Goal: Transaction & Acquisition: Purchase product/service

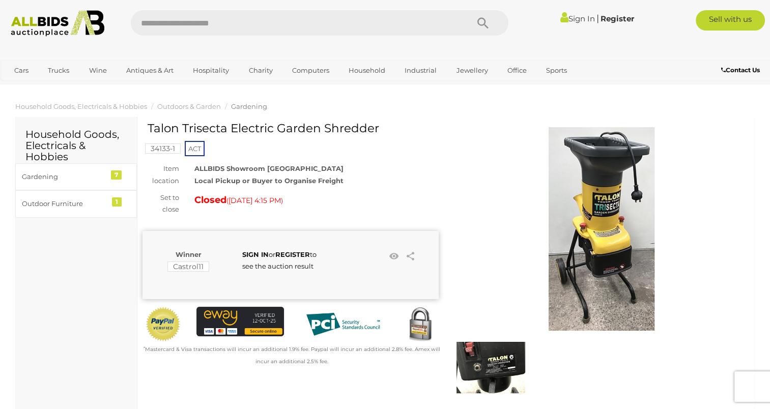
drag, startPoint x: 386, startPoint y: 129, endPoint x: 149, endPoint y: 128, distance: 236.8
click at [149, 128] on h1 "Talon Trisecta Electric Garden Shredder" at bounding box center [292, 128] width 289 height 13
copy h1 "Talon Trisecta Electric Garden Shredder"
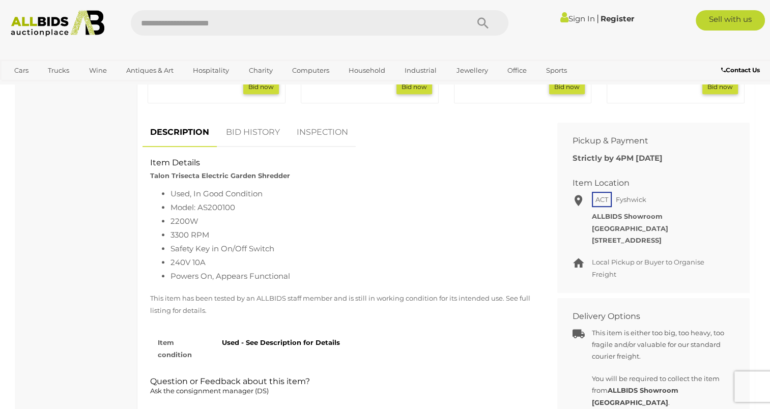
scroll to position [509, 0]
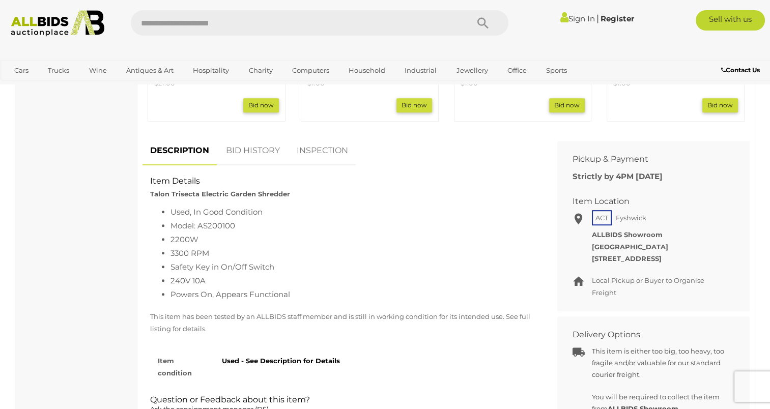
click at [238, 155] on link "BID HISTORY" at bounding box center [252, 151] width 69 height 30
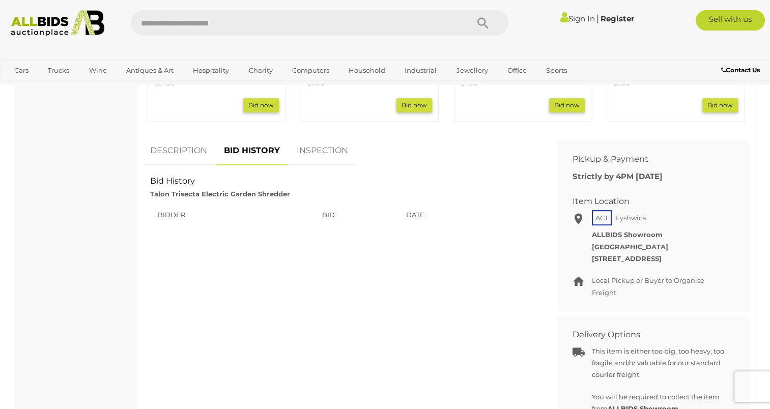
click at [190, 150] on link "DESCRIPTION" at bounding box center [179, 151] width 72 height 30
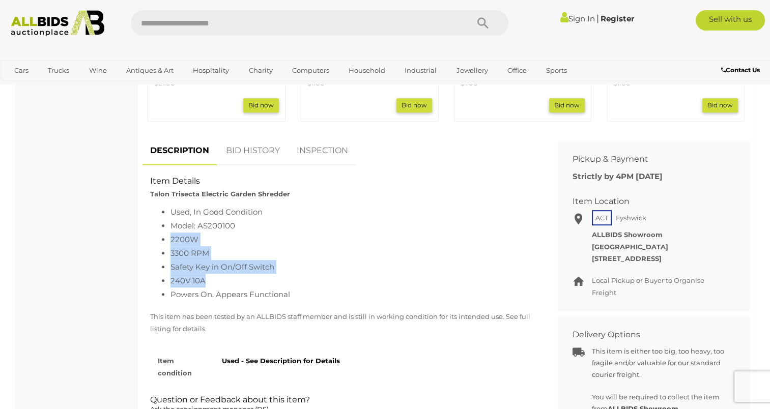
drag, startPoint x: 171, startPoint y: 239, endPoint x: 217, endPoint y: 280, distance: 62.1
click at [217, 280] on ul "Used, In Good Condition Model: AS200100 2200W 3300 RPM Safety Key in On/Off Swi…" at bounding box center [342, 253] width 384 height 96
drag, startPoint x: 217, startPoint y: 280, endPoint x: 209, endPoint y: 273, distance: 11.2
copy ul "2200W 3300 RPM Safety Key in On/Off Switch 240V 10A"
